Goal: Book appointment/travel/reservation

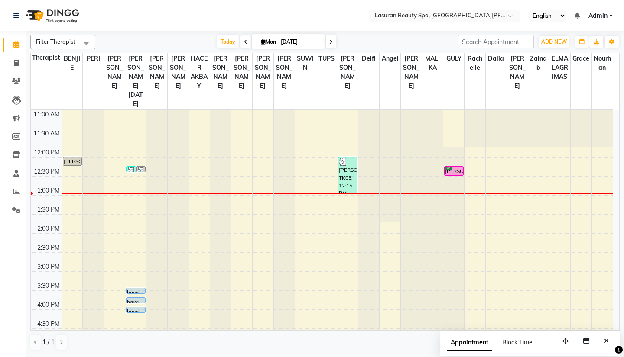
click at [138, 308] on div "11:00 AM 11:30 AM 12:00 PM 12:30 PM 1:00 PM 1:30 PM 2:00 PM 2:30 PM 3:00 PM 3:3…" at bounding box center [322, 319] width 582 height 419
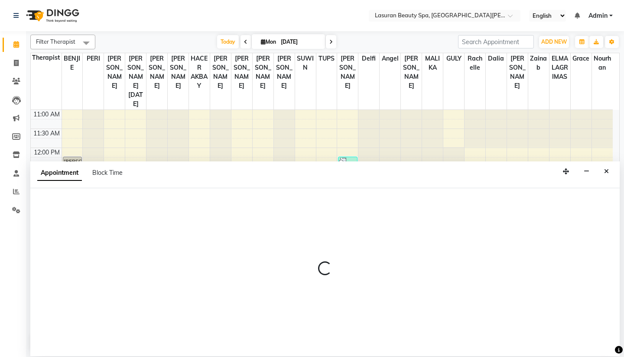
select select "54626"
select select "tentative"
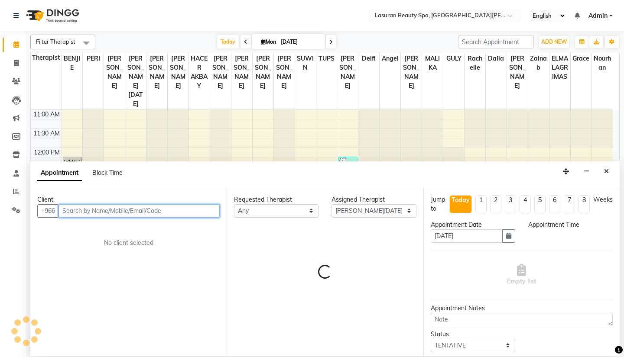
select select "990"
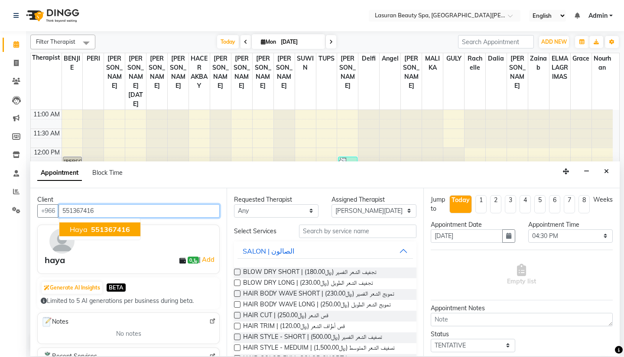
click at [117, 229] on span "551367416" at bounding box center [110, 229] width 39 height 9
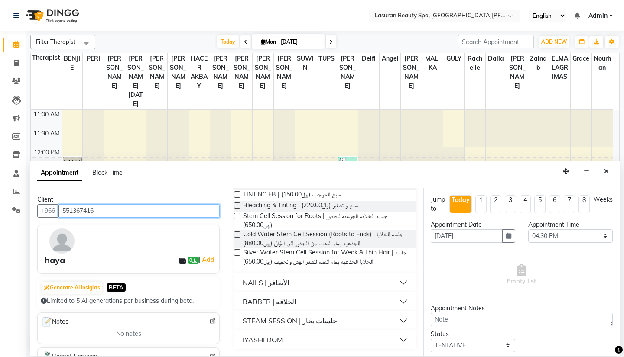
scroll to position [558, 0]
type input "551367416"
click at [283, 326] on div "STEAM SESSION | جلسات بخار" at bounding box center [290, 321] width 94 height 10
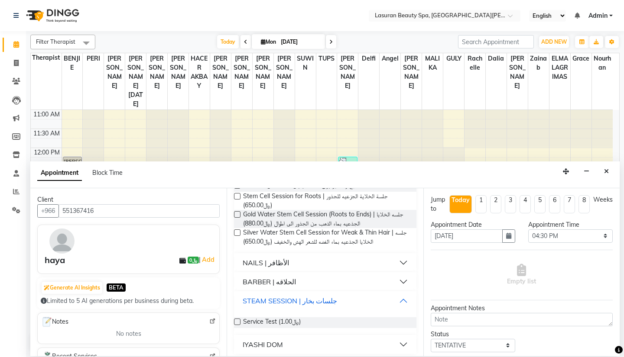
scroll to position [584, 0]
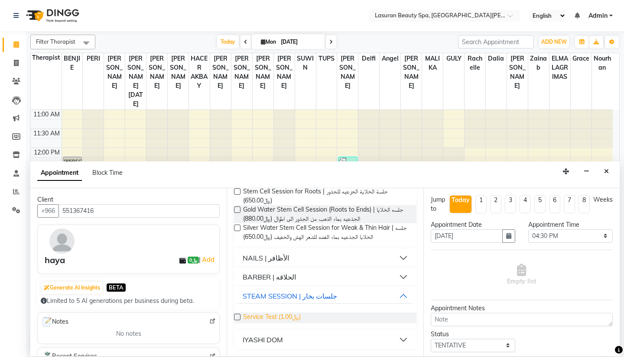
click at [265, 317] on span "Service Test (﷼1.00)" at bounding box center [272, 318] width 58 height 11
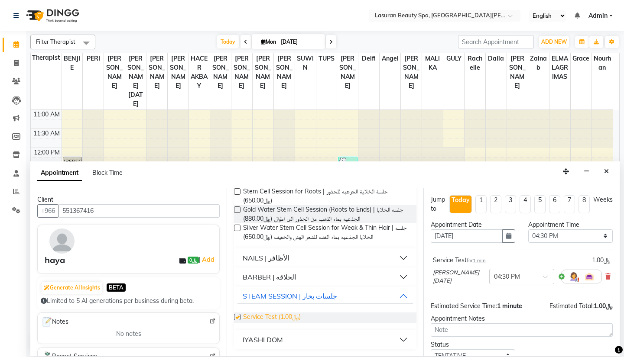
checkbox input "false"
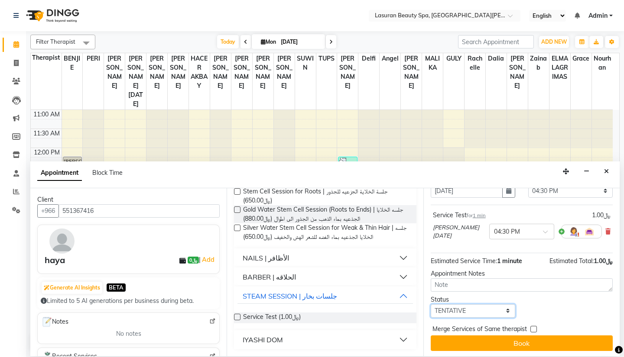
click at [468, 308] on select "Select TENTATIVE CONFIRM CHECK-IN UPCOMING" at bounding box center [473, 310] width 84 height 13
select select "upcoming"
click at [431, 304] on select "Select TENTATIVE CONFIRM CHECK-IN UPCOMING" at bounding box center [473, 310] width 84 height 13
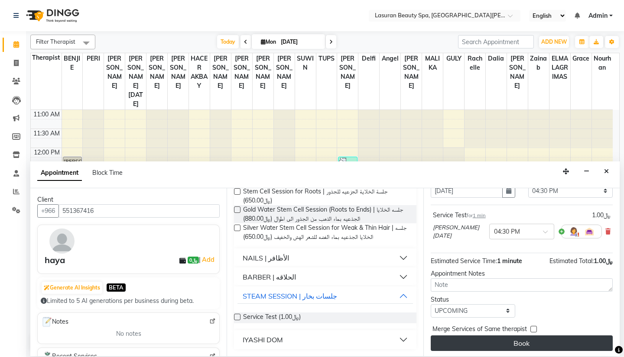
click at [483, 337] on button "Book" at bounding box center [522, 344] width 182 height 16
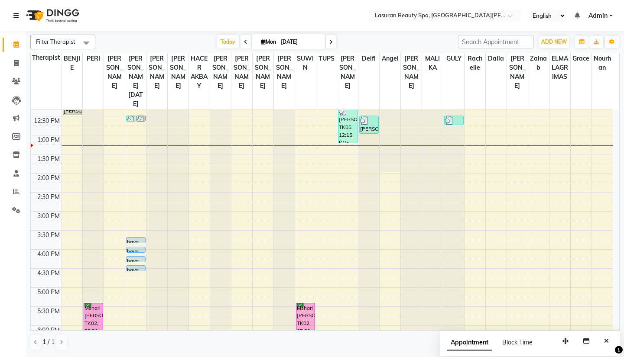
scroll to position [51, 0]
click at [138, 269] on div "11:00 AM 11:30 AM 12:00 PM 12:30 PM 1:00 PM 1:30 PM 2:00 PM 2:30 PM 3:00 PM 3:3…" at bounding box center [322, 268] width 582 height 419
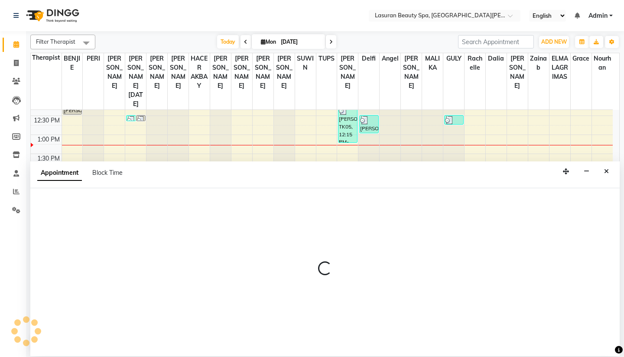
select select "54626"
select select "1005"
select select "tentative"
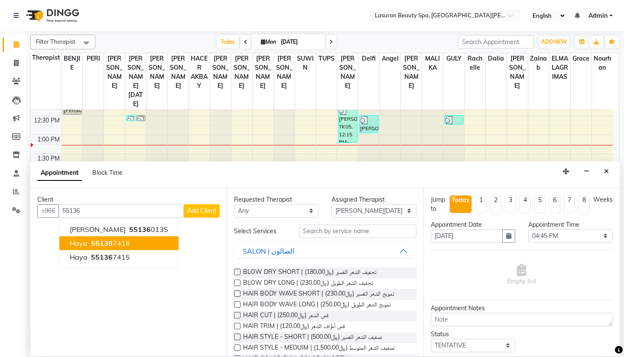
click at [82, 242] on span "haya" at bounding box center [79, 243] width 18 height 9
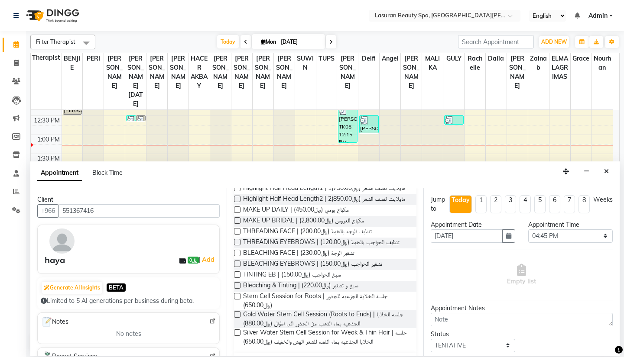
scroll to position [560, 0]
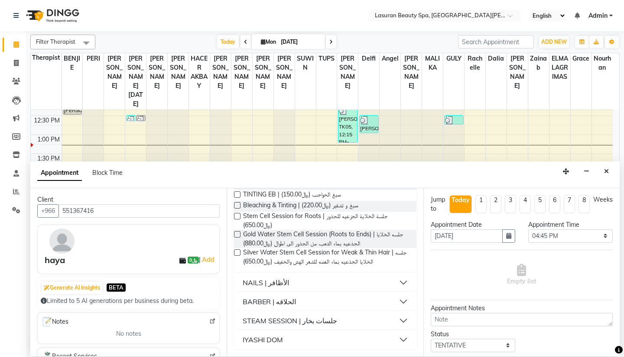
type input "551367416"
click at [301, 323] on div "STEAM SESSION | جلسات بخار" at bounding box center [290, 321] width 94 height 10
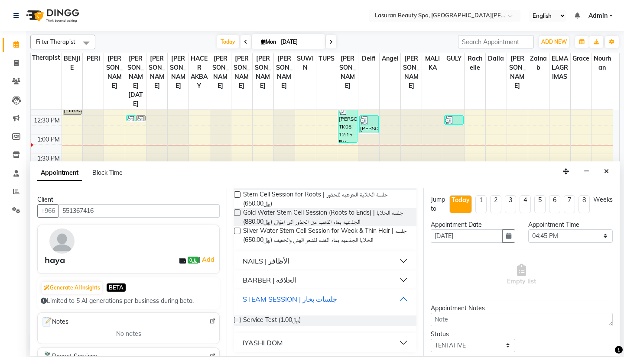
scroll to position [584, 0]
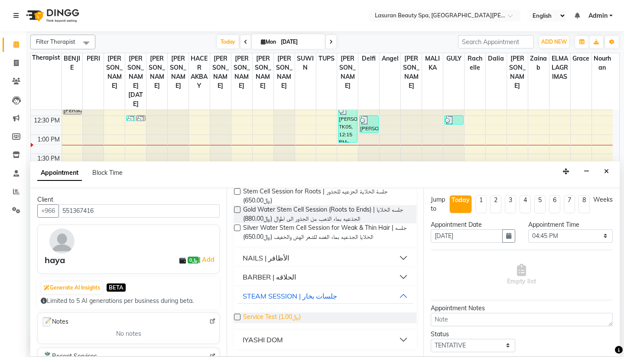
click at [283, 317] on span "Service Test (﷼1.00)" at bounding box center [272, 318] width 58 height 11
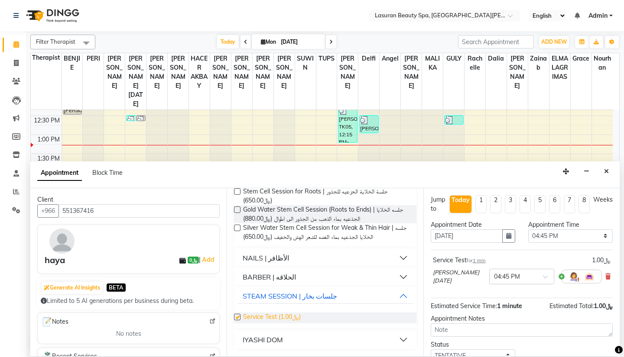
checkbox input "false"
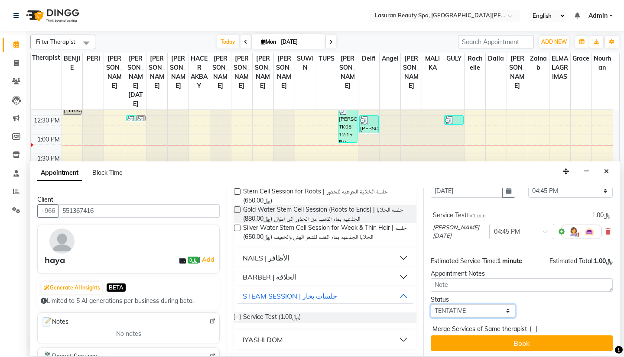
click at [459, 307] on select "Select TENTATIVE CONFIRM CHECK-IN UPCOMING" at bounding box center [473, 310] width 84 height 13
select select "upcoming"
click at [431, 304] on select "Select TENTATIVE CONFIRM CHECK-IN UPCOMING" at bounding box center [473, 310] width 84 height 13
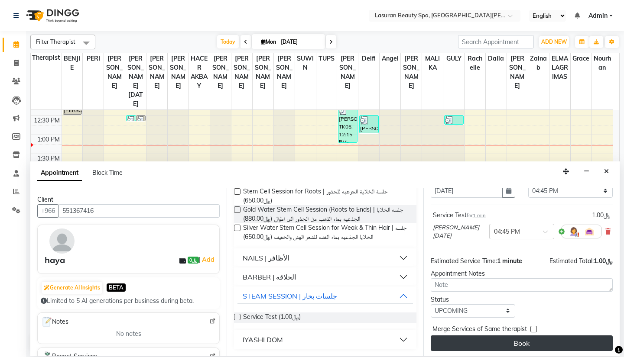
click at [465, 341] on button "Book" at bounding box center [522, 344] width 182 height 16
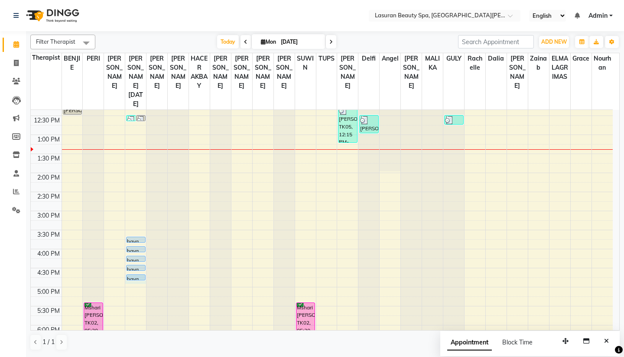
click at [135, 287] on td at bounding box center [337, 292] width 551 height 10
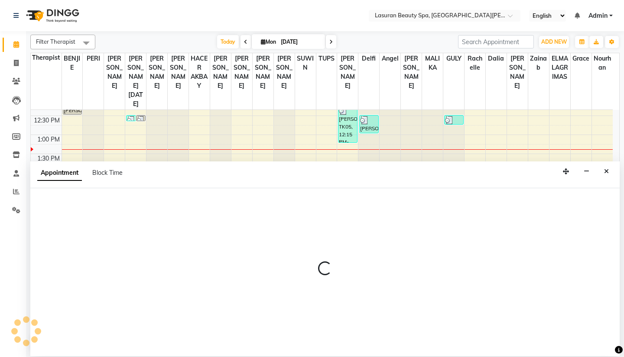
select select "54626"
select select "1005"
select select "tentative"
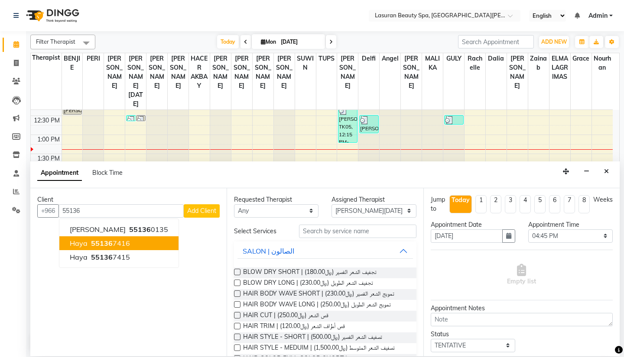
click at [91, 242] on span "55136" at bounding box center [102, 243] width 22 height 9
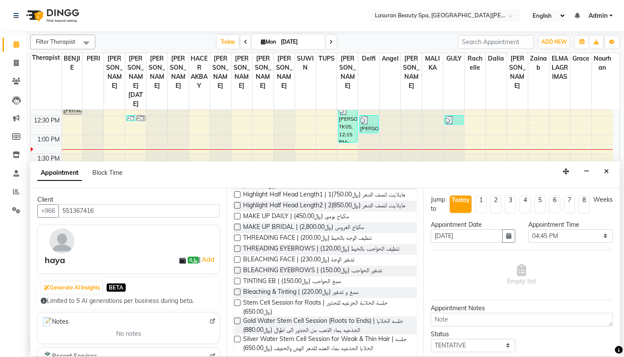
scroll to position [560, 0]
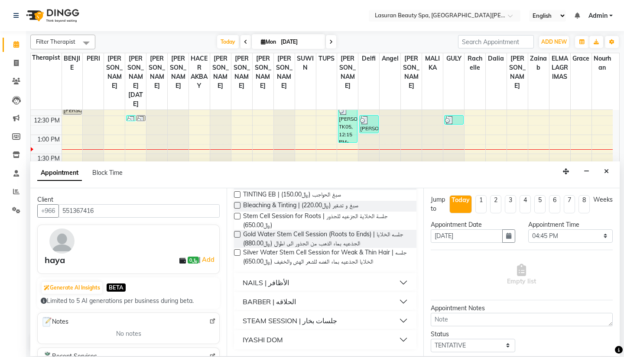
type input "551367416"
click at [317, 322] on div "STEAM SESSION | جلسات بخار" at bounding box center [290, 321] width 94 height 10
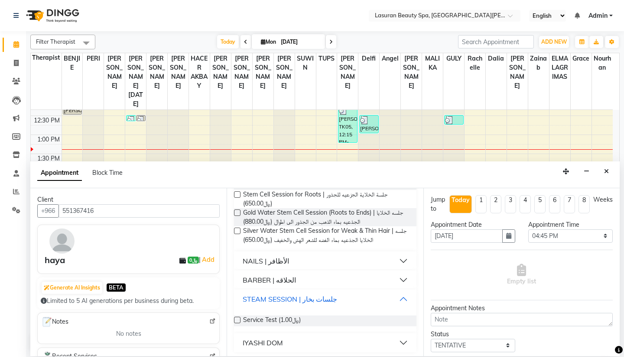
scroll to position [584, 0]
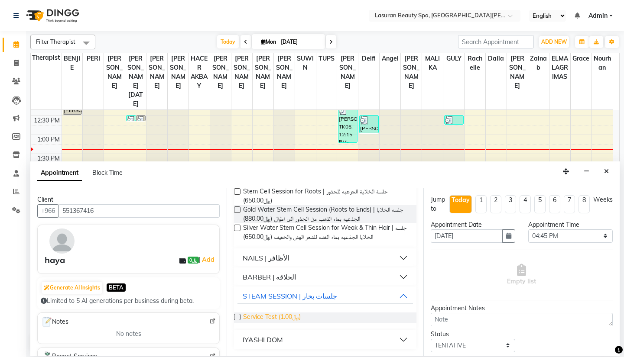
click at [300, 319] on span "Service Test (﷼1.00)" at bounding box center [272, 318] width 58 height 11
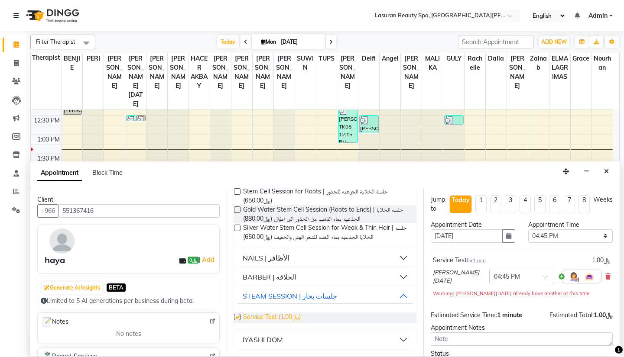
checkbox input "false"
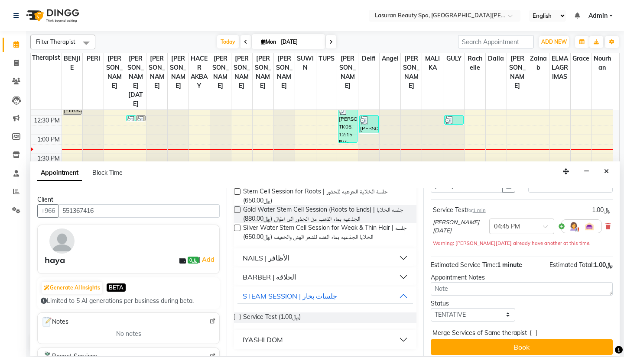
scroll to position [54, 0]
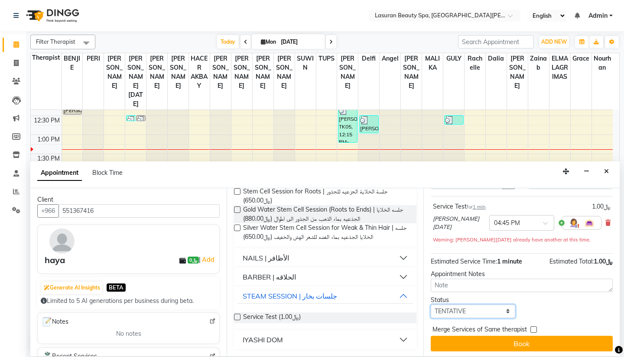
click at [459, 310] on select "Select TENTATIVE CONFIRM CHECK-IN UPCOMING" at bounding box center [473, 311] width 84 height 13
select select "upcoming"
click at [431, 305] on select "Select TENTATIVE CONFIRM CHECK-IN UPCOMING" at bounding box center [473, 311] width 84 height 13
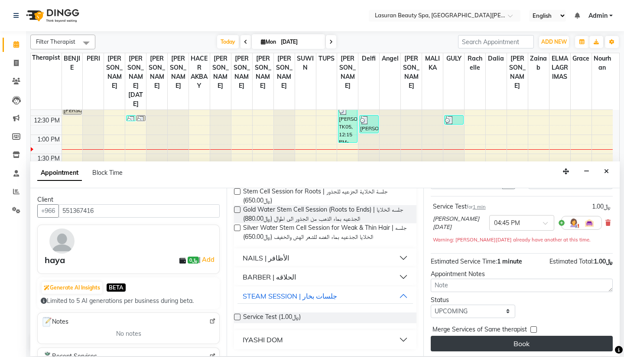
click at [494, 342] on button "Book" at bounding box center [522, 344] width 182 height 16
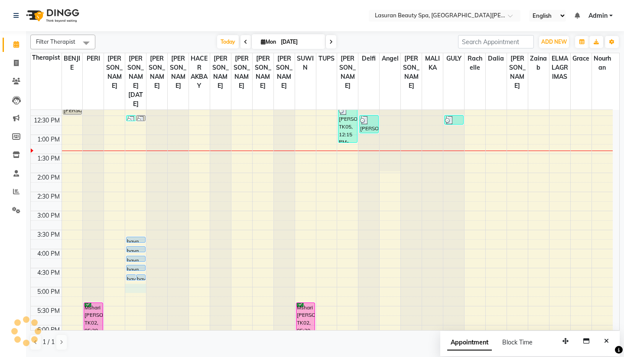
click at [133, 278] on div "11:00 AM 11:30 AM 12:00 PM 12:30 PM 1:00 PM 1:30 PM 2:00 PM 2:30 PM 3:00 PM 3:3…" at bounding box center [322, 268] width 582 height 419
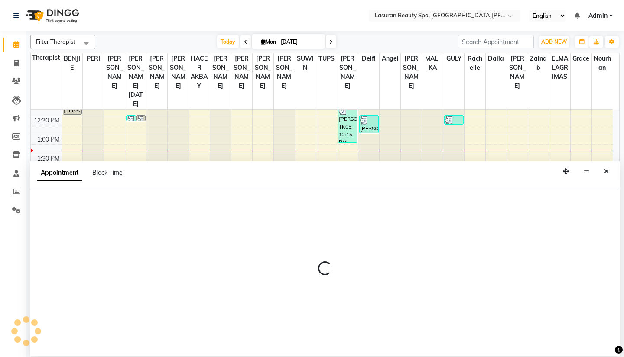
select select "54626"
select select "1020"
select select "tentative"
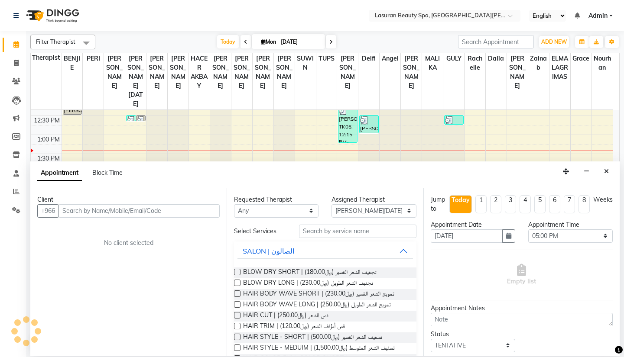
click at [117, 214] on input "text" at bounding box center [138, 210] width 161 height 13
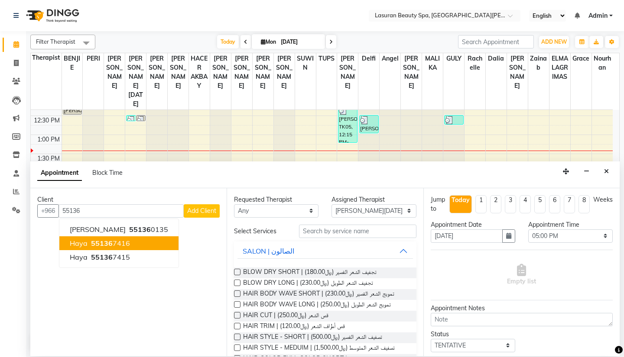
click at [107, 239] on span "55136" at bounding box center [102, 243] width 22 height 9
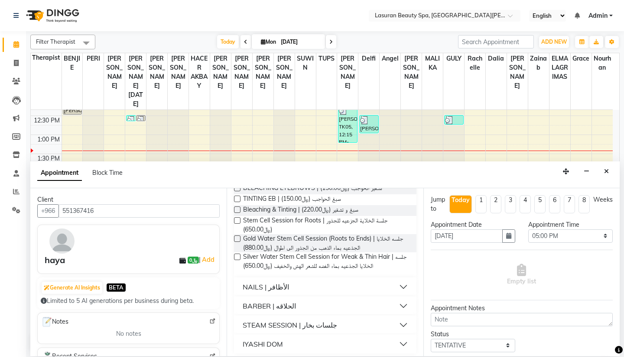
scroll to position [560, 0]
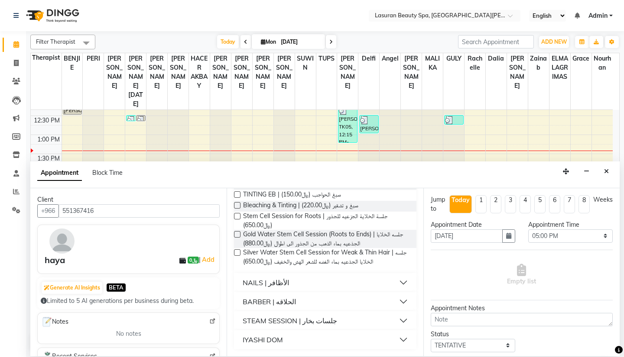
type input "551367416"
click at [291, 323] on div "STEAM SESSION | جلسات بخار" at bounding box center [290, 321] width 94 height 10
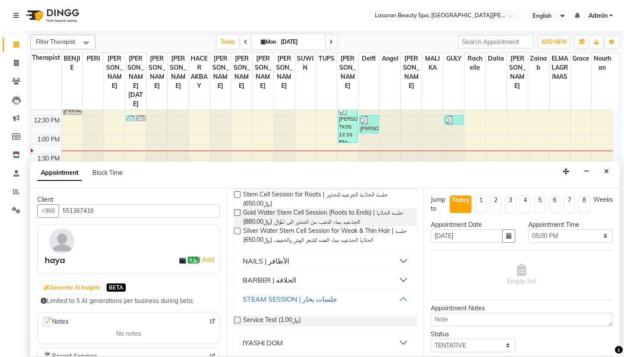
scroll to position [584, 0]
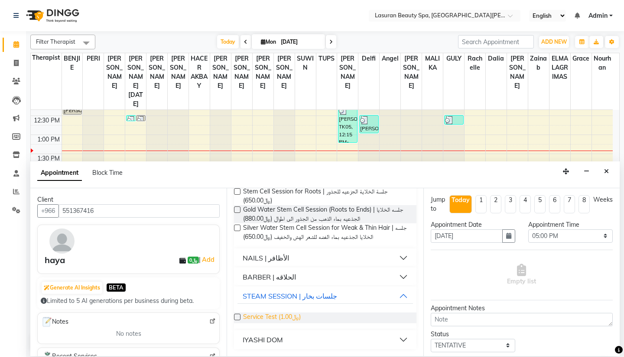
click at [270, 314] on span "Service Test (﷼1.00)" at bounding box center [272, 318] width 58 height 11
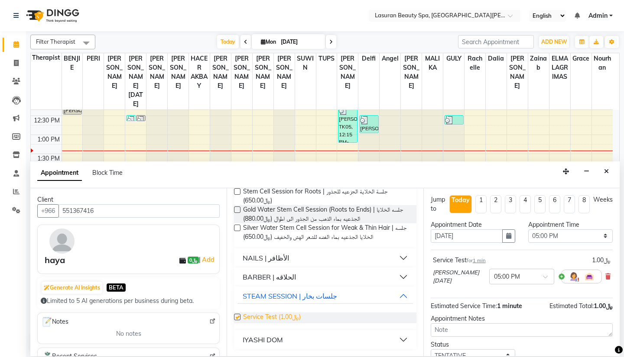
checkbox input "false"
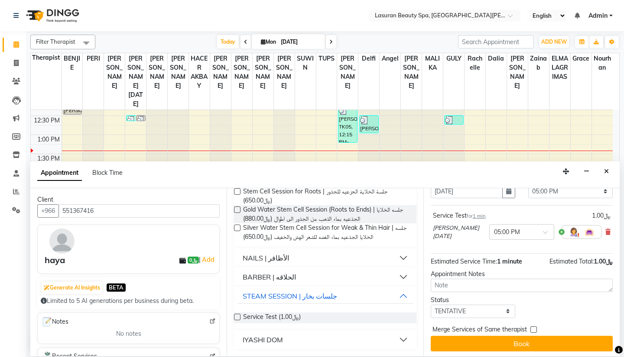
scroll to position [45, 0]
click at [466, 310] on select "Select TENTATIVE CONFIRM CHECK-IN UPCOMING" at bounding box center [473, 310] width 84 height 13
select select "upcoming"
click at [431, 304] on select "Select TENTATIVE CONFIRM CHECK-IN UPCOMING" at bounding box center [473, 310] width 84 height 13
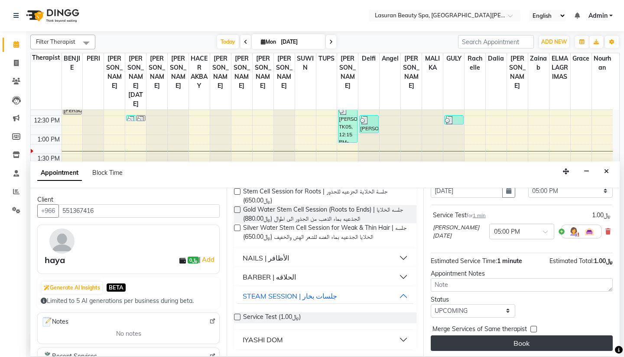
click at [492, 343] on button "Book" at bounding box center [522, 344] width 182 height 16
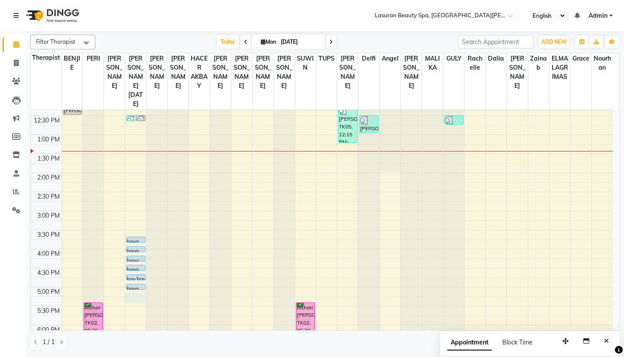
click at [135, 290] on div "11:00 AM 11:30 AM 12:00 PM 12:30 PM 1:00 PM 1:30 PM 2:00 PM 2:30 PM 3:00 PM 3:3…" at bounding box center [322, 268] width 582 height 419
select select "54626"
select select "1035"
select select "tentative"
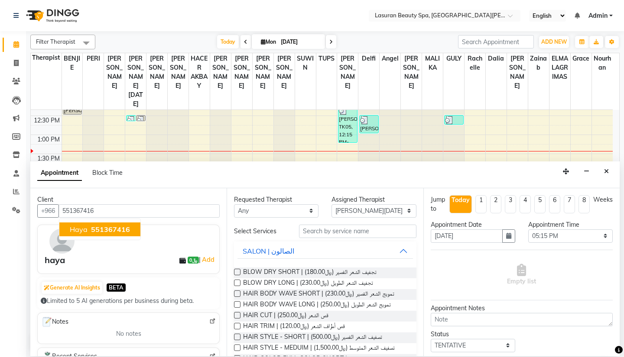
click at [120, 231] on span "551367416" at bounding box center [110, 229] width 39 height 9
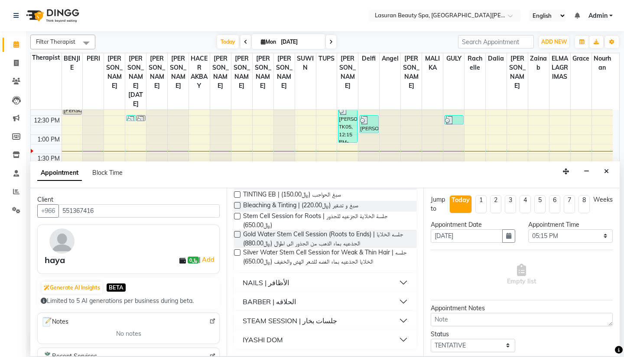
scroll to position [560, 0]
type input "551367416"
click at [286, 326] on button "STEAM SESSION | جلسات بخار" at bounding box center [324, 321] width 175 height 16
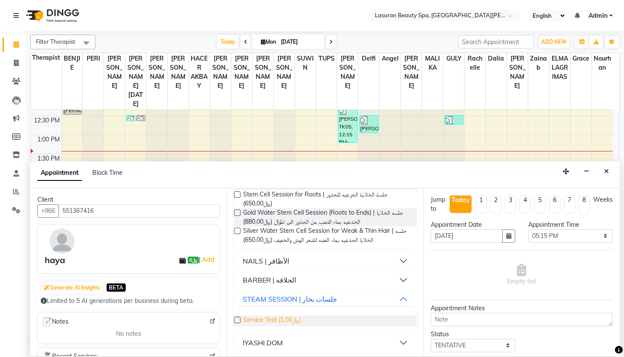
click at [295, 327] on span "Service Test (﷼1.00)" at bounding box center [272, 321] width 58 height 11
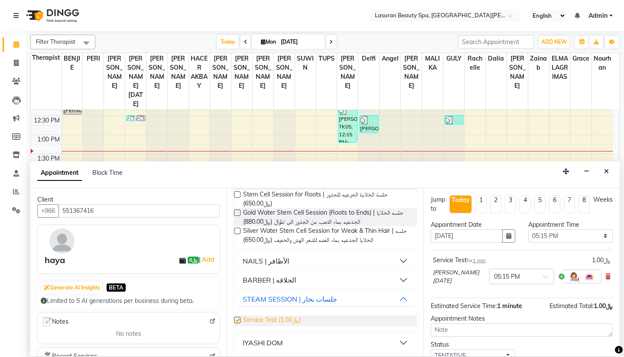
checkbox input "false"
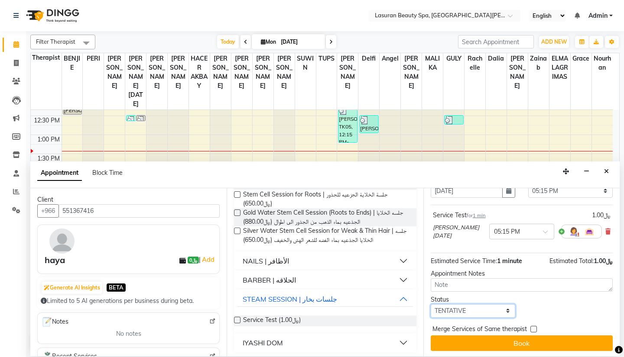
click at [452, 312] on select "Select TENTATIVE CONFIRM CHECK-IN UPCOMING" at bounding box center [473, 310] width 84 height 13
select select "upcoming"
click at [431, 304] on select "Select TENTATIVE CONFIRM CHECK-IN UPCOMING" at bounding box center [473, 310] width 84 height 13
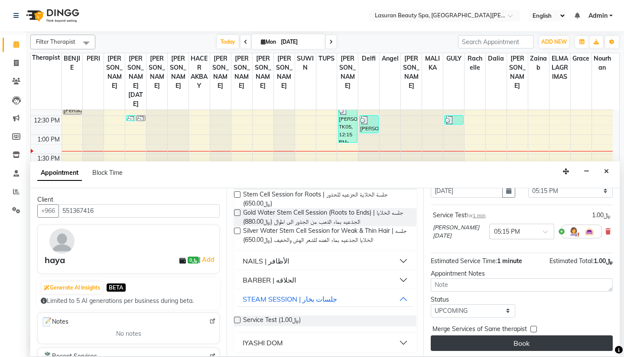
click at [475, 341] on button "Book" at bounding box center [522, 344] width 182 height 16
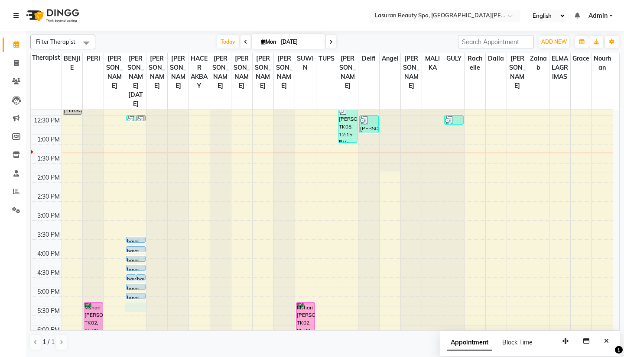
click at [133, 295] on div "11:00 AM 11:30 AM 12:00 PM 12:30 PM 1:00 PM 1:30 PM 2:00 PM 2:30 PM 3:00 PM 3:3…" at bounding box center [322, 268] width 582 height 419
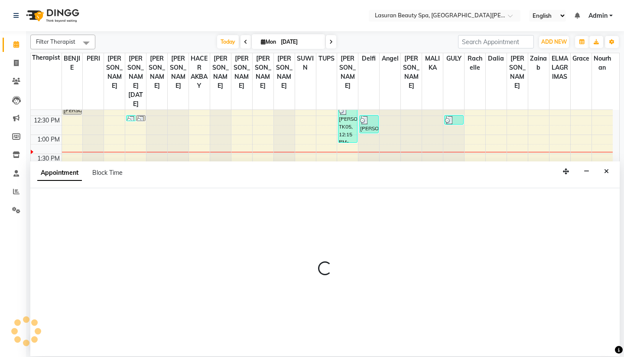
select select "54626"
select select "1050"
select select "tentative"
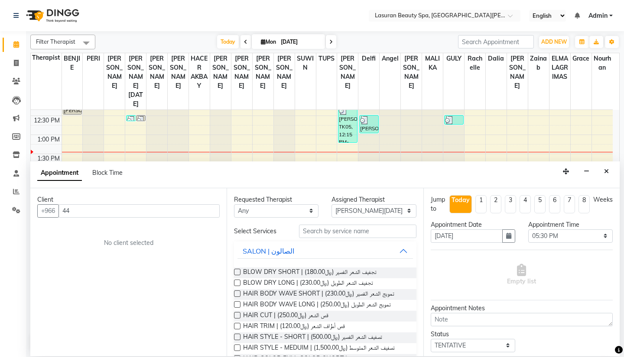
type input "4"
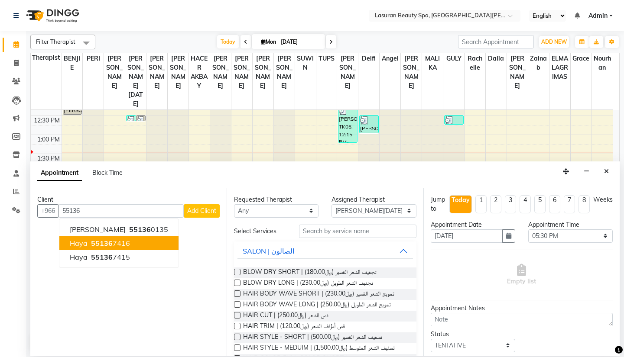
click at [98, 246] on span "55136" at bounding box center [102, 243] width 22 height 9
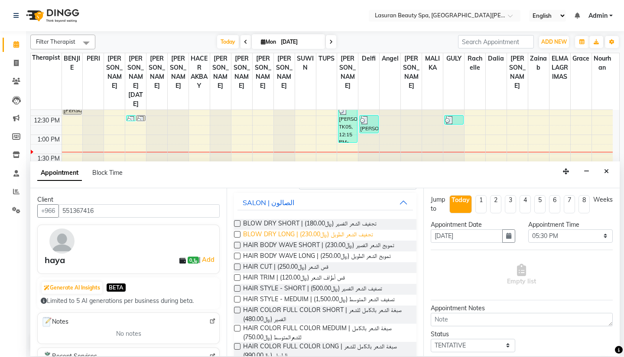
scroll to position [0, 0]
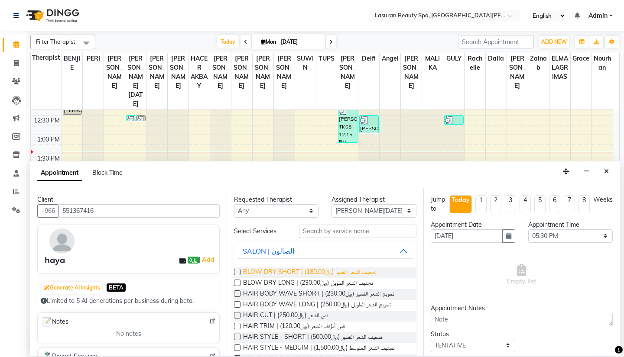
type input "551367416"
click at [267, 270] on span "BLOW DRY SHORT | تجفيف الشعر القصير (﷼180.00)" at bounding box center [309, 273] width 133 height 11
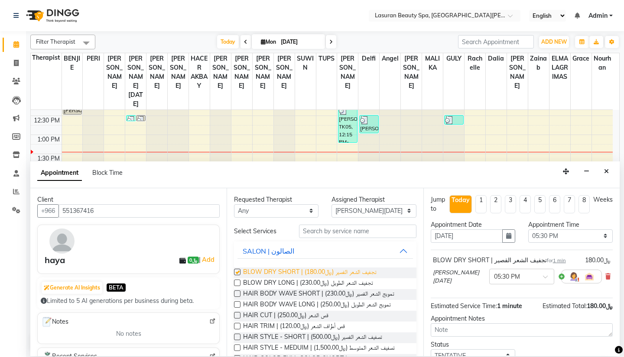
checkbox input "false"
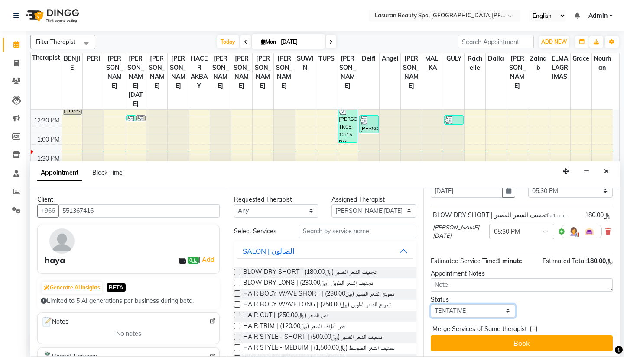
click at [471, 304] on select "Select TENTATIVE CONFIRM CHECK-IN UPCOMING" at bounding box center [473, 310] width 84 height 13
select select "upcoming"
click at [431, 304] on select "Select TENTATIVE CONFIRM CHECK-IN UPCOMING" at bounding box center [473, 310] width 84 height 13
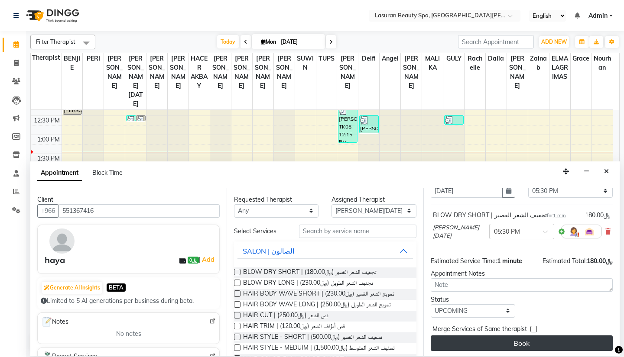
click at [521, 340] on button "Book" at bounding box center [522, 344] width 182 height 16
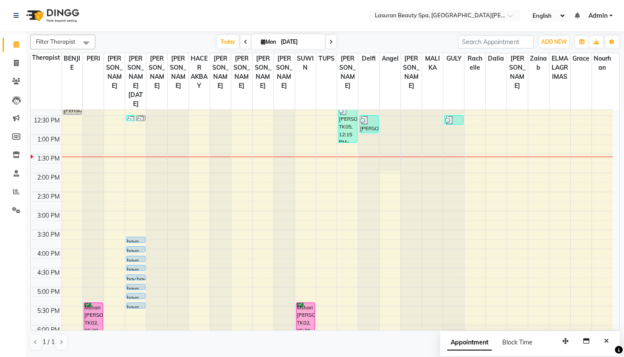
click at [137, 221] on div "11:00 AM 11:30 AM 12:00 PM 12:30 PM 1:00 PM 1:30 PM 2:00 PM 2:30 PM 3:00 PM 3:3…" at bounding box center [322, 268] width 582 height 419
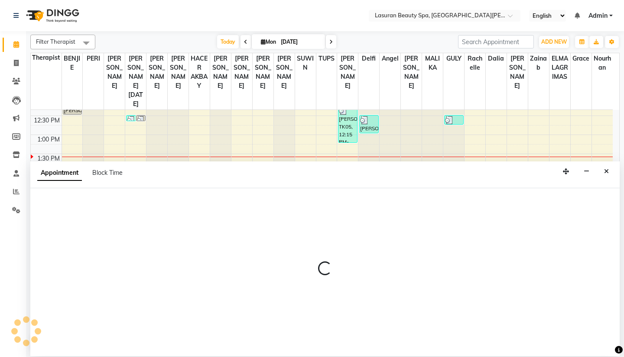
select select "54626"
select select "930"
select select "tentative"
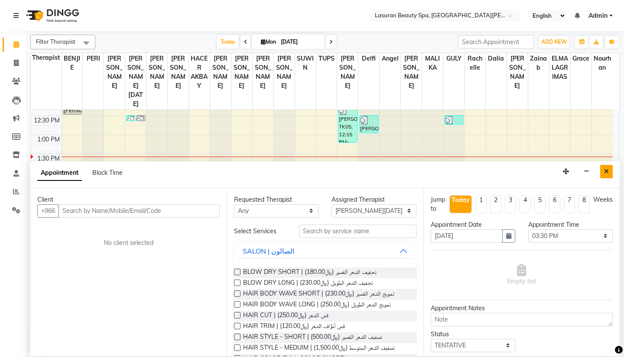
click at [605, 172] on icon "Close" at bounding box center [606, 171] width 5 height 6
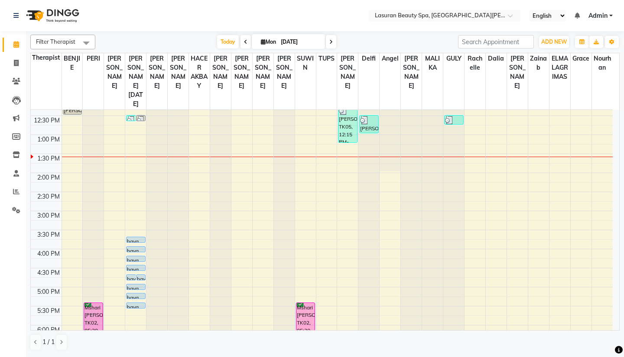
scroll to position [70, 0]
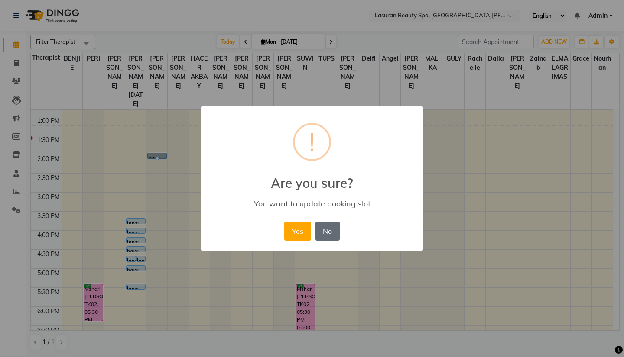
click at [334, 238] on button "No" at bounding box center [327, 231] width 24 height 19
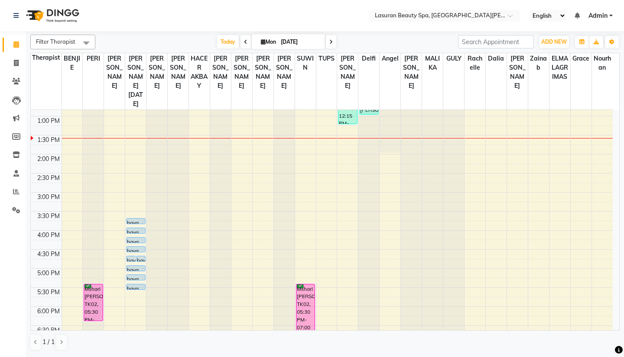
click at [133, 327] on div "11:00 AM 11:30 AM 12:00 PM 12:30 PM 1:00 PM 1:30 PM 2:00 PM 2:30 PM 3:00 PM 3:3…" at bounding box center [322, 249] width 582 height 419
select select "54626"
select select "1125"
select select "tentative"
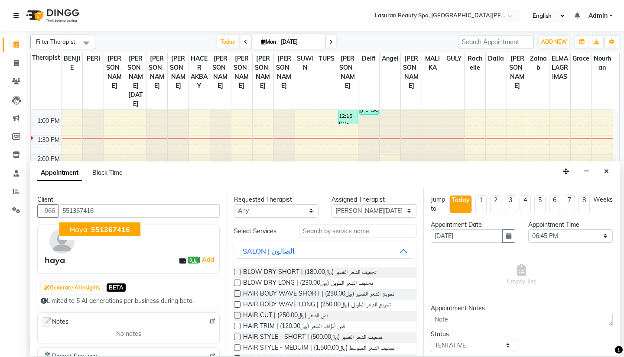
click at [122, 228] on span "551367416" at bounding box center [110, 229] width 39 height 9
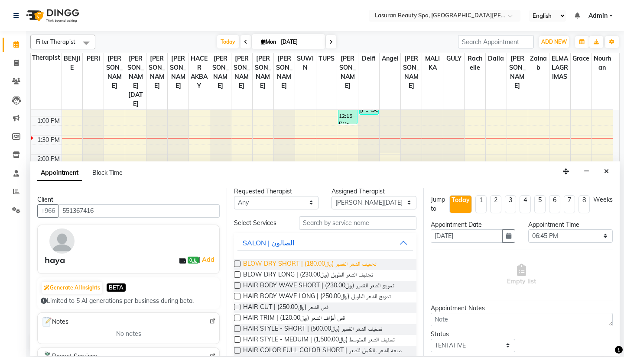
scroll to position [11, 0]
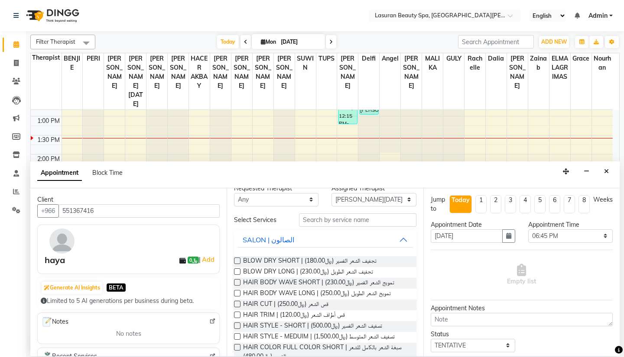
type input "551367416"
click at [237, 259] on label at bounding box center [237, 261] width 6 height 6
click at [237, 259] on input "checkbox" at bounding box center [237, 262] width 6 height 6
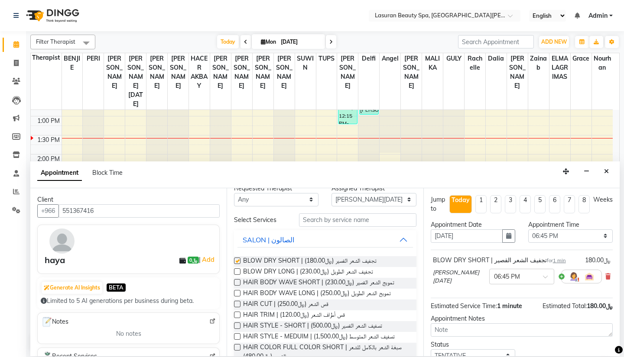
checkbox input "false"
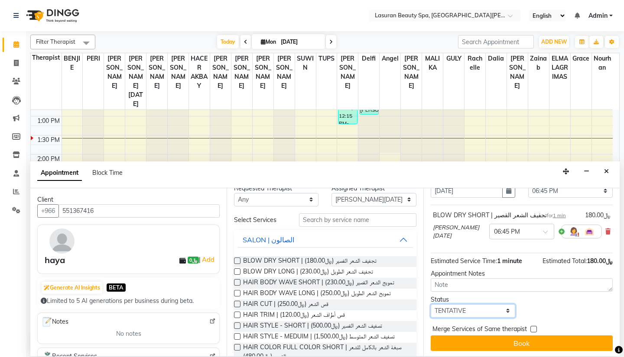
click at [454, 307] on select "Select TENTATIVE CONFIRM CHECK-IN UPCOMING" at bounding box center [473, 310] width 84 height 13
select select "upcoming"
click at [431, 304] on select "Select TENTATIVE CONFIRM CHECK-IN UPCOMING" at bounding box center [473, 310] width 84 height 13
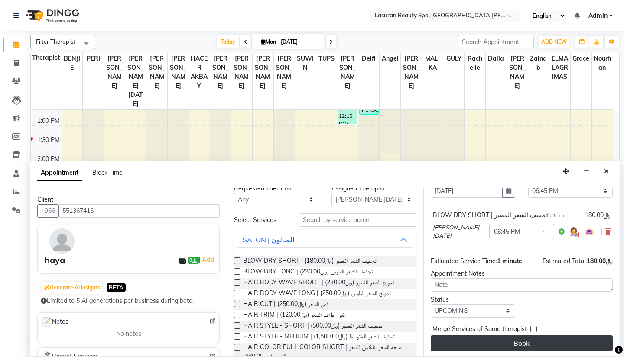
click at [515, 344] on button "Book" at bounding box center [522, 344] width 182 height 16
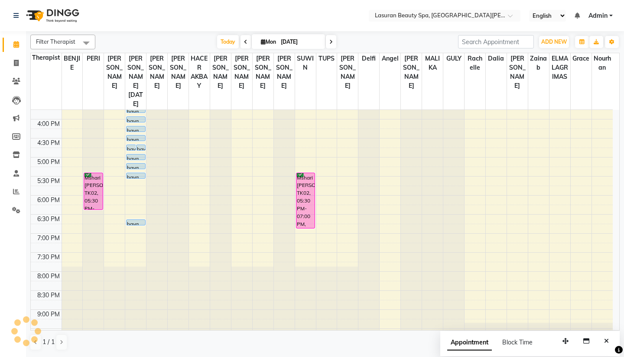
scroll to position [183, 0]
click at [139, 225] on div "11:00 AM 11:30 AM 12:00 PM 12:30 PM 1:00 PM 1:30 PM 2:00 PM 2:30 PM 3:00 PM 3:3…" at bounding box center [322, 136] width 582 height 419
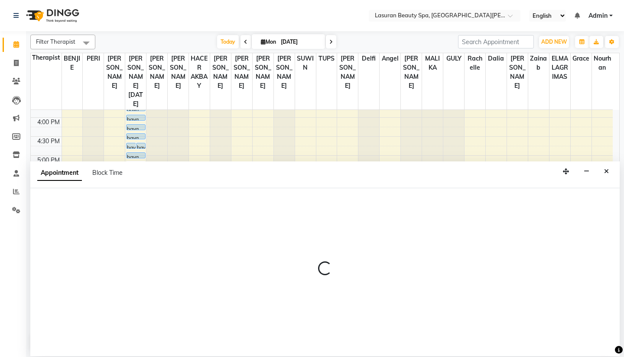
select select "54626"
select select "tentative"
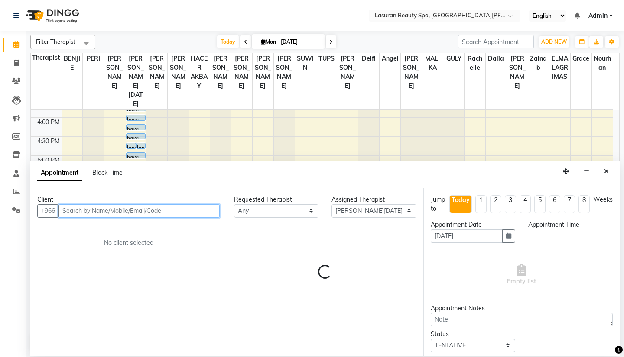
select select "1140"
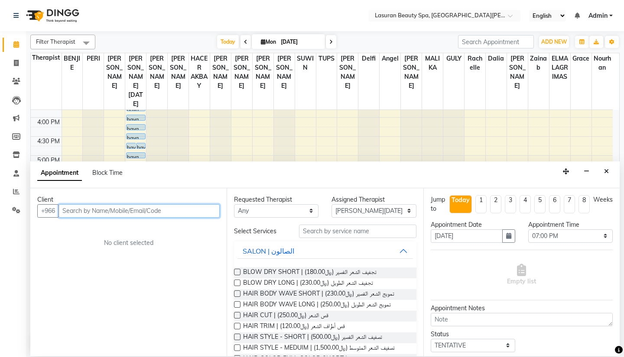
click at [140, 215] on input "text" at bounding box center [138, 210] width 161 height 13
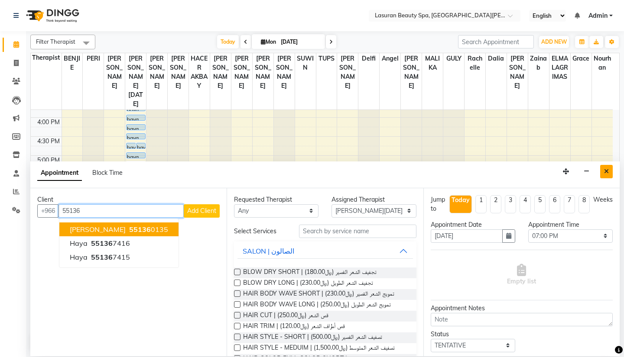
type input "55136"
click at [605, 168] on icon "Close" at bounding box center [606, 171] width 5 height 6
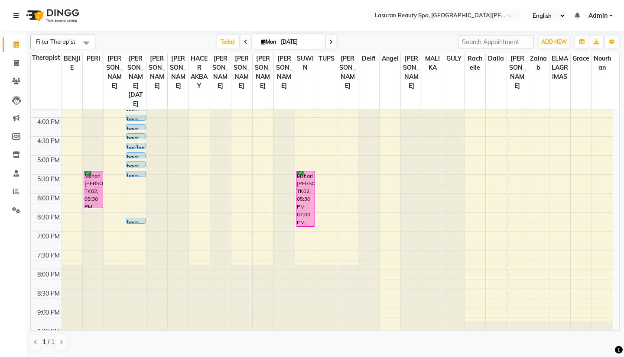
click at [131, 253] on div "11:00 AM 11:30 AM 12:00 PM 12:30 PM 1:00 PM 1:30 PM 2:00 PM 2:30 PM 3:00 PM 3:3…" at bounding box center [322, 136] width 582 height 419
select select "54626"
select select "tentative"
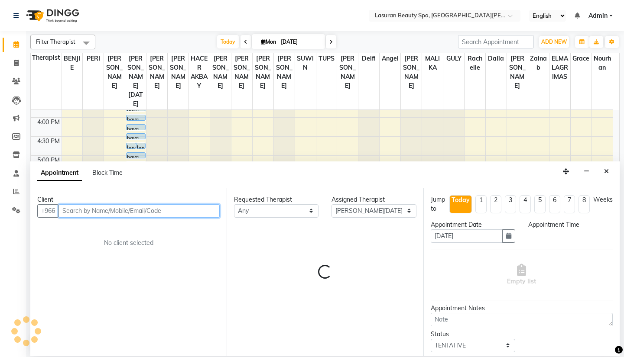
select select "1185"
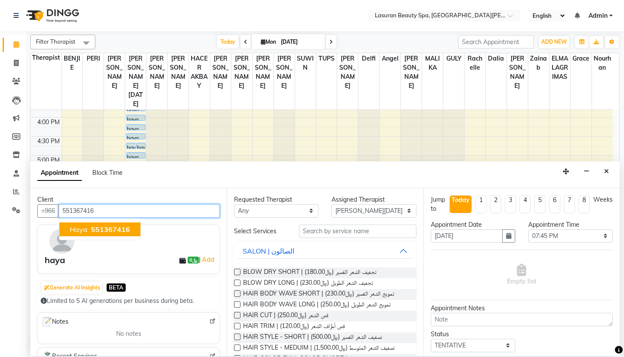
click at [74, 231] on span "haya" at bounding box center [79, 229] width 18 height 9
type input "551367416"
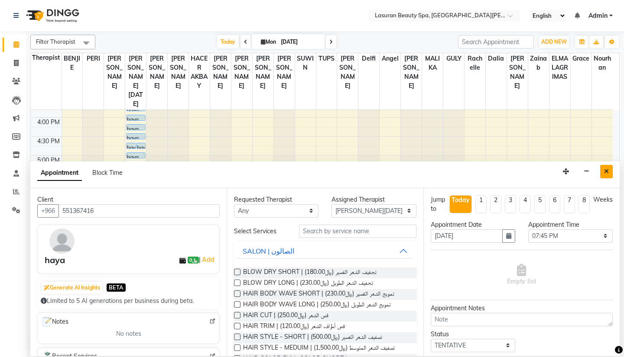
click at [608, 172] on icon "Close" at bounding box center [606, 171] width 5 height 6
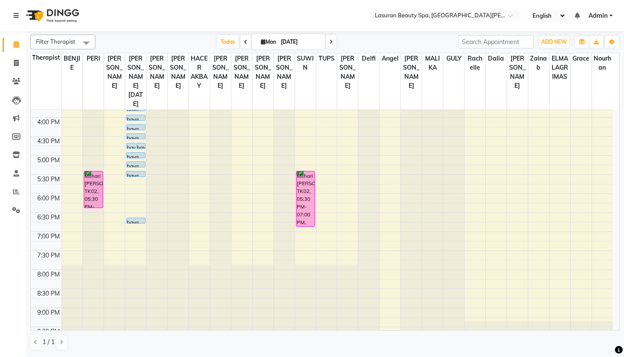
click at [134, 260] on td at bounding box center [337, 265] width 551 height 10
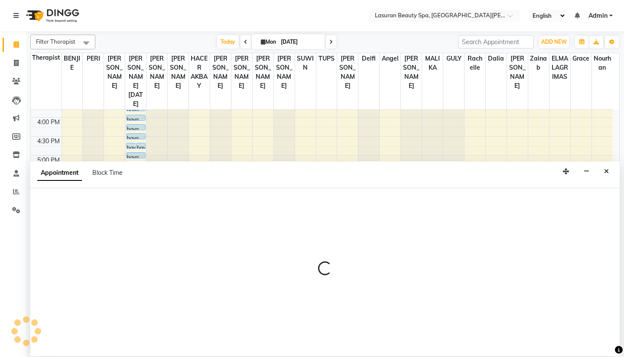
select select "54626"
select select "tentative"
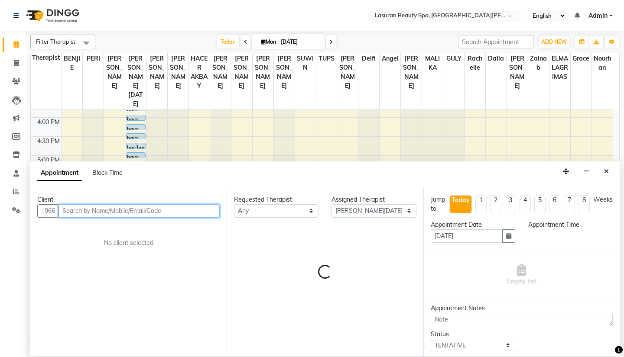
select select "1170"
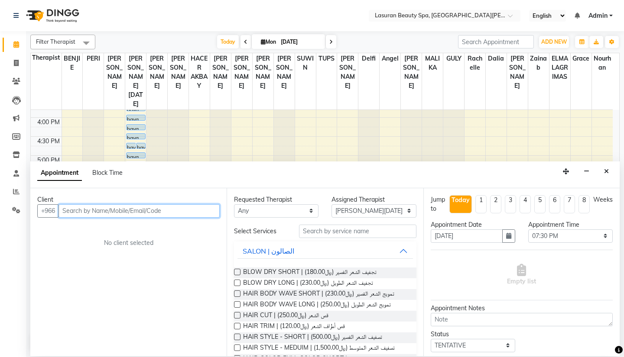
click at [122, 211] on input "text" at bounding box center [138, 210] width 161 height 13
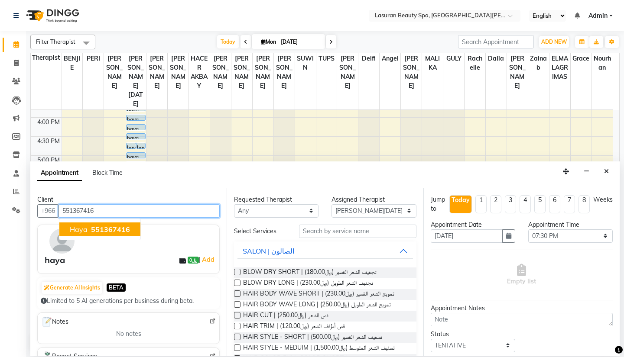
click at [123, 225] on span "551367416" at bounding box center [110, 229] width 39 height 9
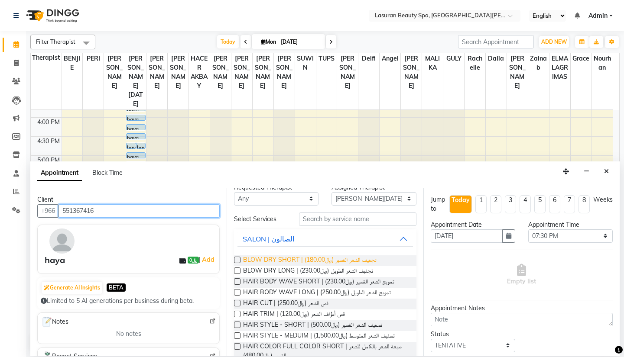
type input "551367416"
click at [298, 260] on span "BLOW DRY SHORT | تجفيف الشعر القصير (﷼180.00)" at bounding box center [309, 261] width 133 height 11
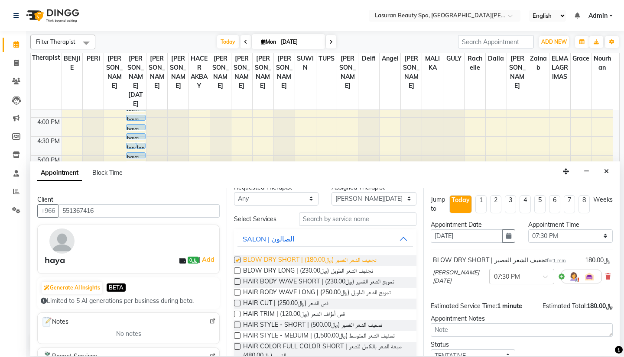
checkbox input "false"
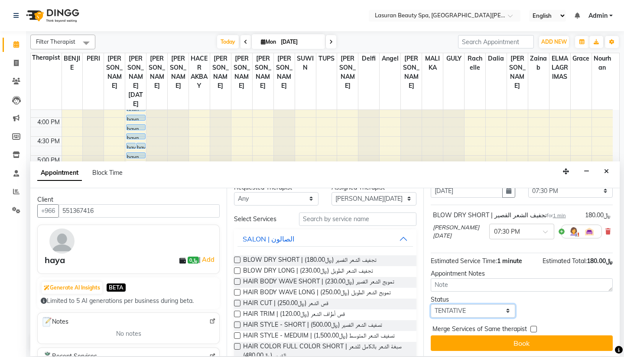
click at [444, 310] on select "Select TENTATIVE CONFIRM CHECK-IN UPCOMING" at bounding box center [473, 310] width 84 height 13
select select "upcoming"
click at [431, 304] on select "Select TENTATIVE CONFIRM CHECK-IN UPCOMING" at bounding box center [473, 310] width 84 height 13
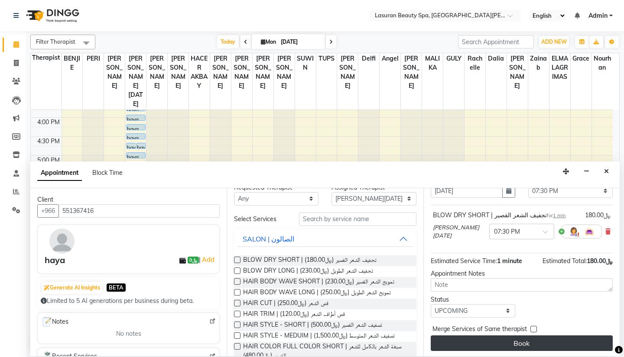
click at [468, 343] on button "Book" at bounding box center [522, 344] width 182 height 16
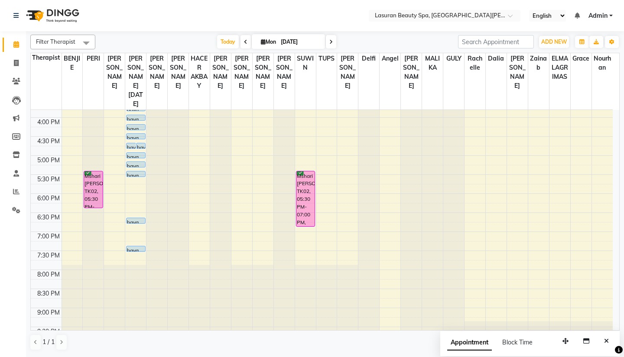
click at [137, 250] on div "11:00 AM 11:30 AM 12:00 PM 12:30 PM 1:00 PM 1:30 PM 2:00 PM 2:30 PM 3:00 PM 3:3…" at bounding box center [322, 136] width 582 height 419
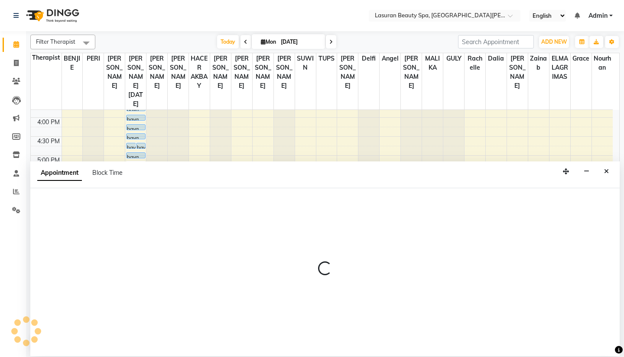
select select "54626"
select select "tentative"
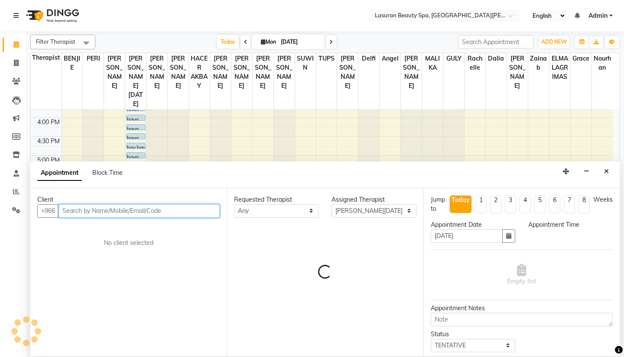
select select "1185"
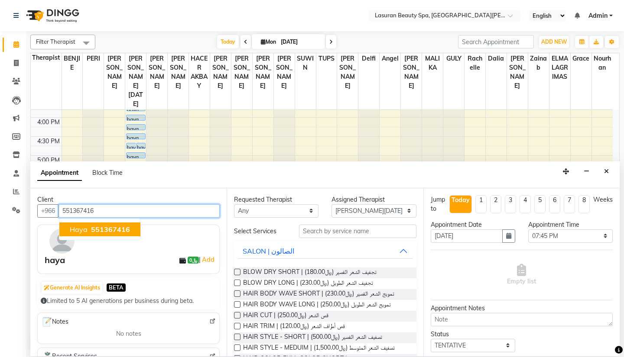
click at [114, 226] on span "551367416" at bounding box center [110, 229] width 39 height 9
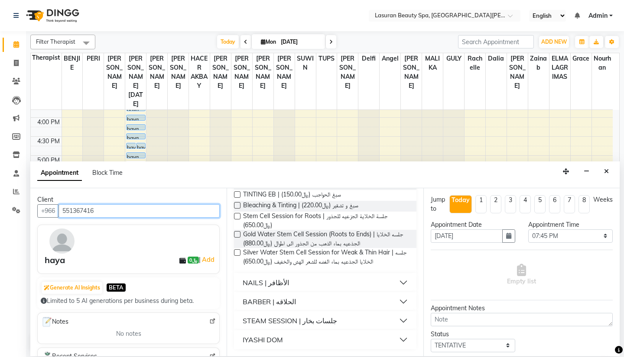
scroll to position [560, 0]
type input "551367416"
click at [289, 319] on div "STEAM SESSION | جلسات بخار" at bounding box center [290, 321] width 94 height 10
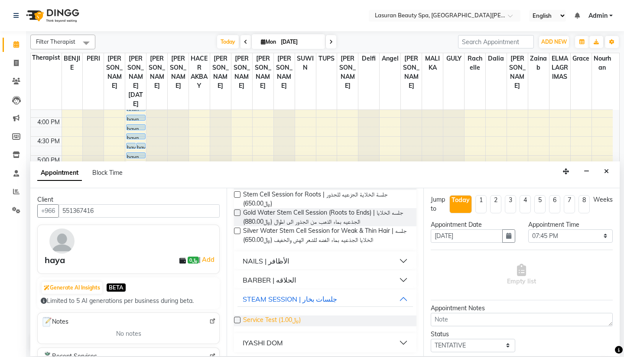
click at [275, 327] on span "Service Test (﷼1.00)" at bounding box center [272, 321] width 58 height 11
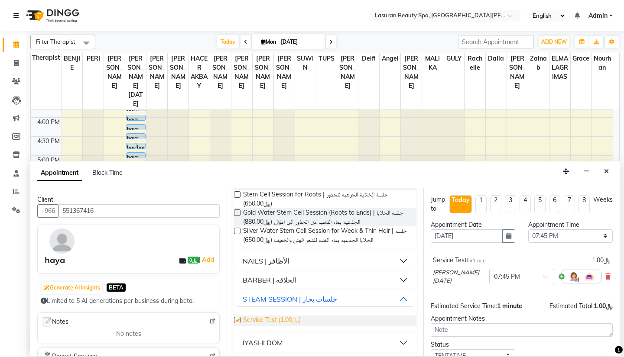
checkbox input "false"
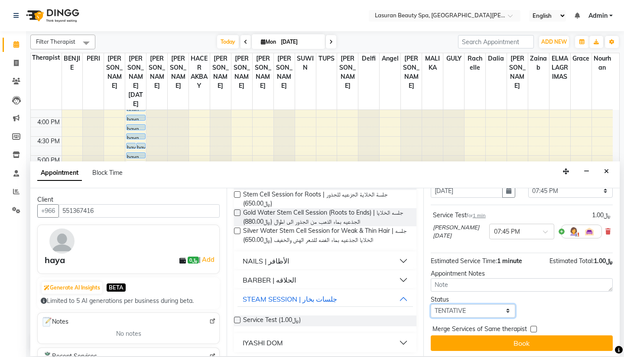
click at [478, 306] on select "Select TENTATIVE CONFIRM CHECK-IN UPCOMING" at bounding box center [473, 310] width 84 height 13
select select "upcoming"
click at [431, 304] on select "Select TENTATIVE CONFIRM CHECK-IN UPCOMING" at bounding box center [473, 310] width 84 height 13
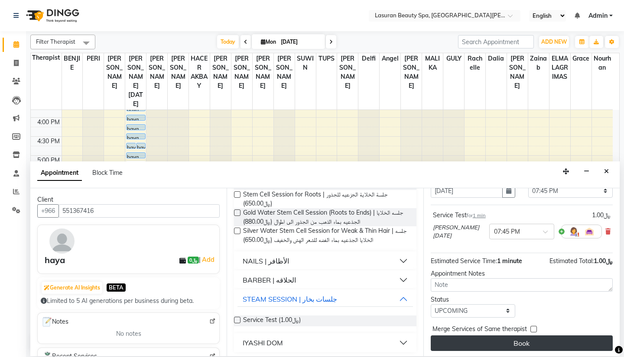
click at [514, 338] on button "Book" at bounding box center [522, 344] width 182 height 16
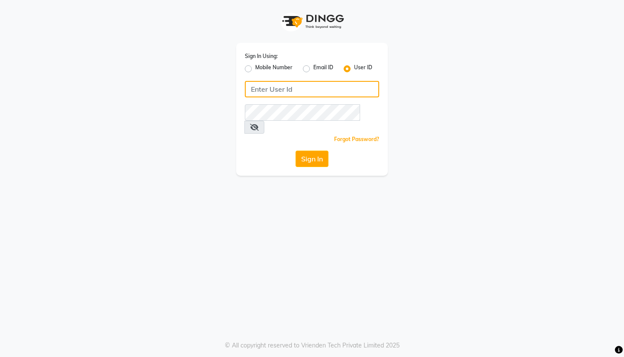
click at [269, 90] on input "Username" at bounding box center [312, 89] width 134 height 16
type input "lasuranspa"
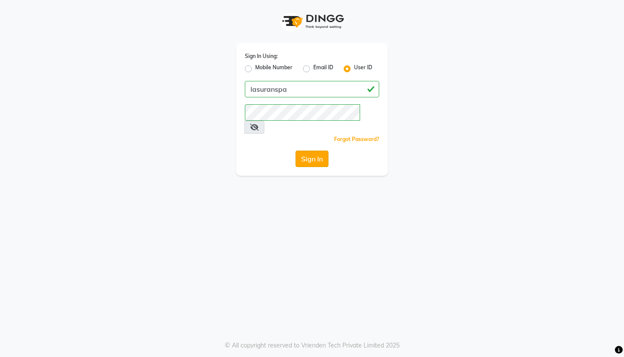
click at [314, 151] on button "Sign In" at bounding box center [311, 159] width 33 height 16
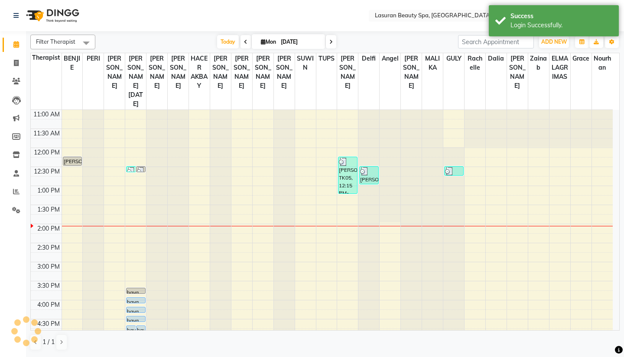
scroll to position [113, 0]
